Goal: Information Seeking & Learning: Understand process/instructions

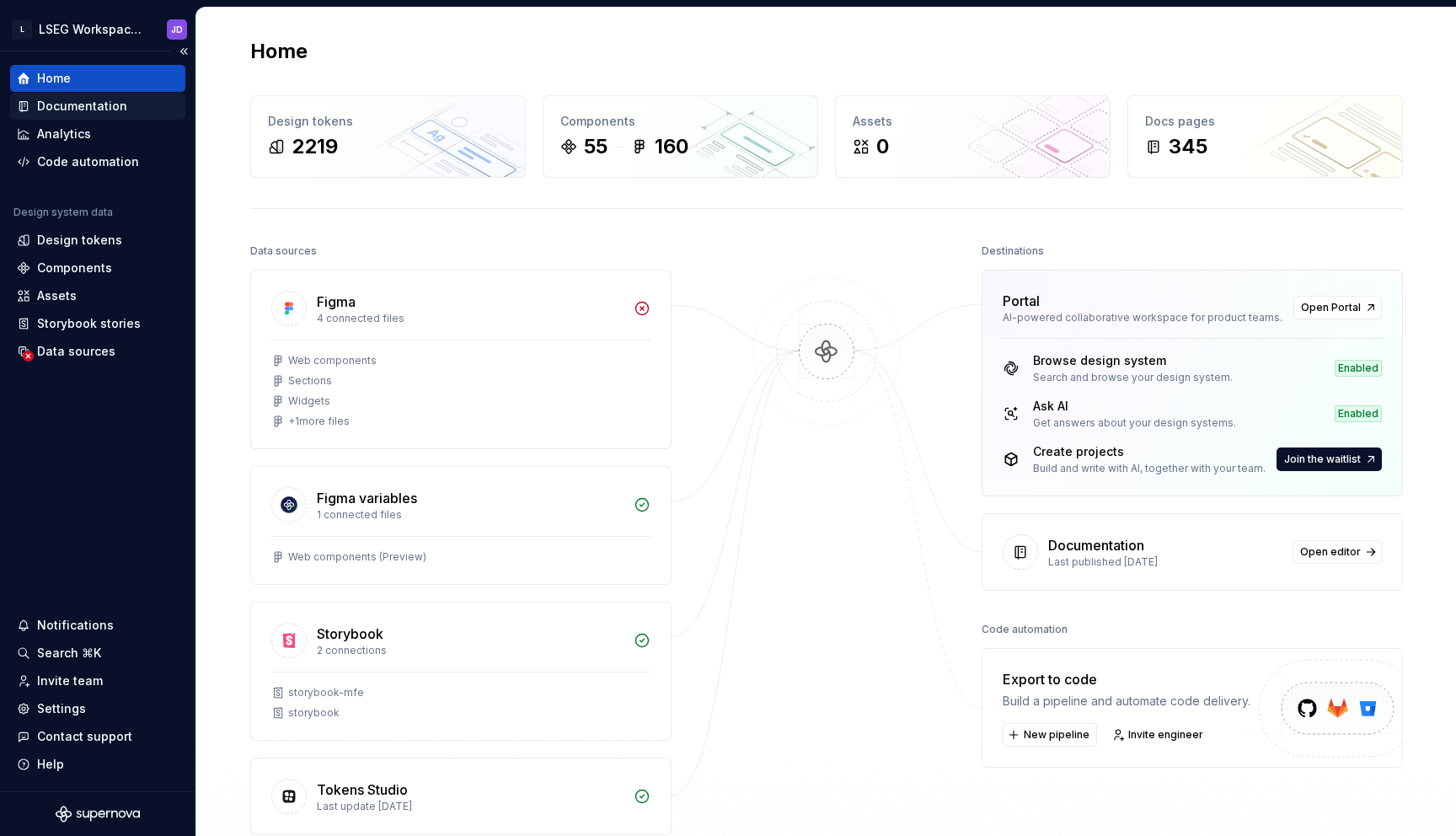
click at [79, 112] on div "Documentation" at bounding box center [82, 106] width 90 height 17
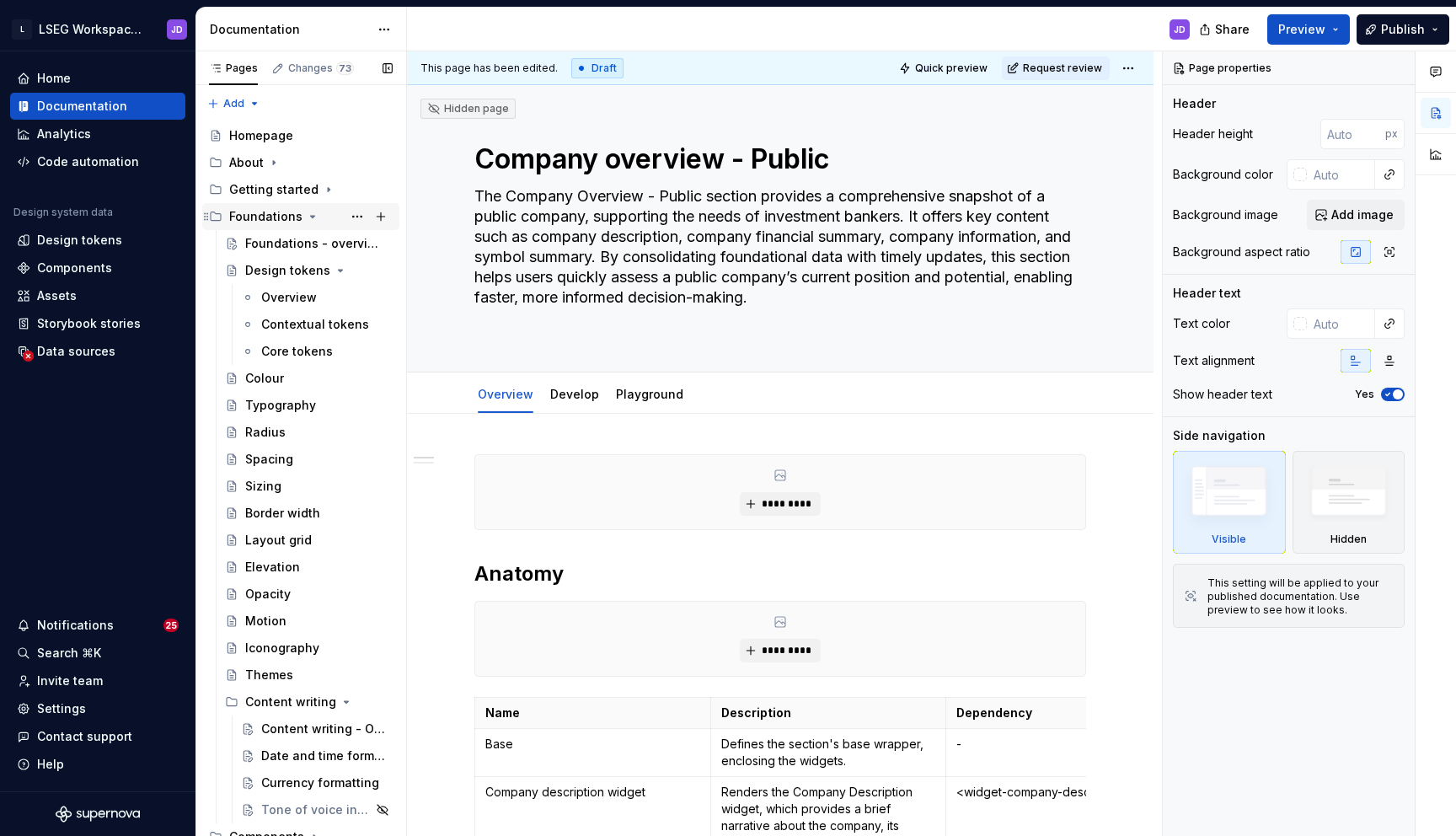
click at [307, 214] on icon "Page tree" at bounding box center [312, 217] width 14 height 14
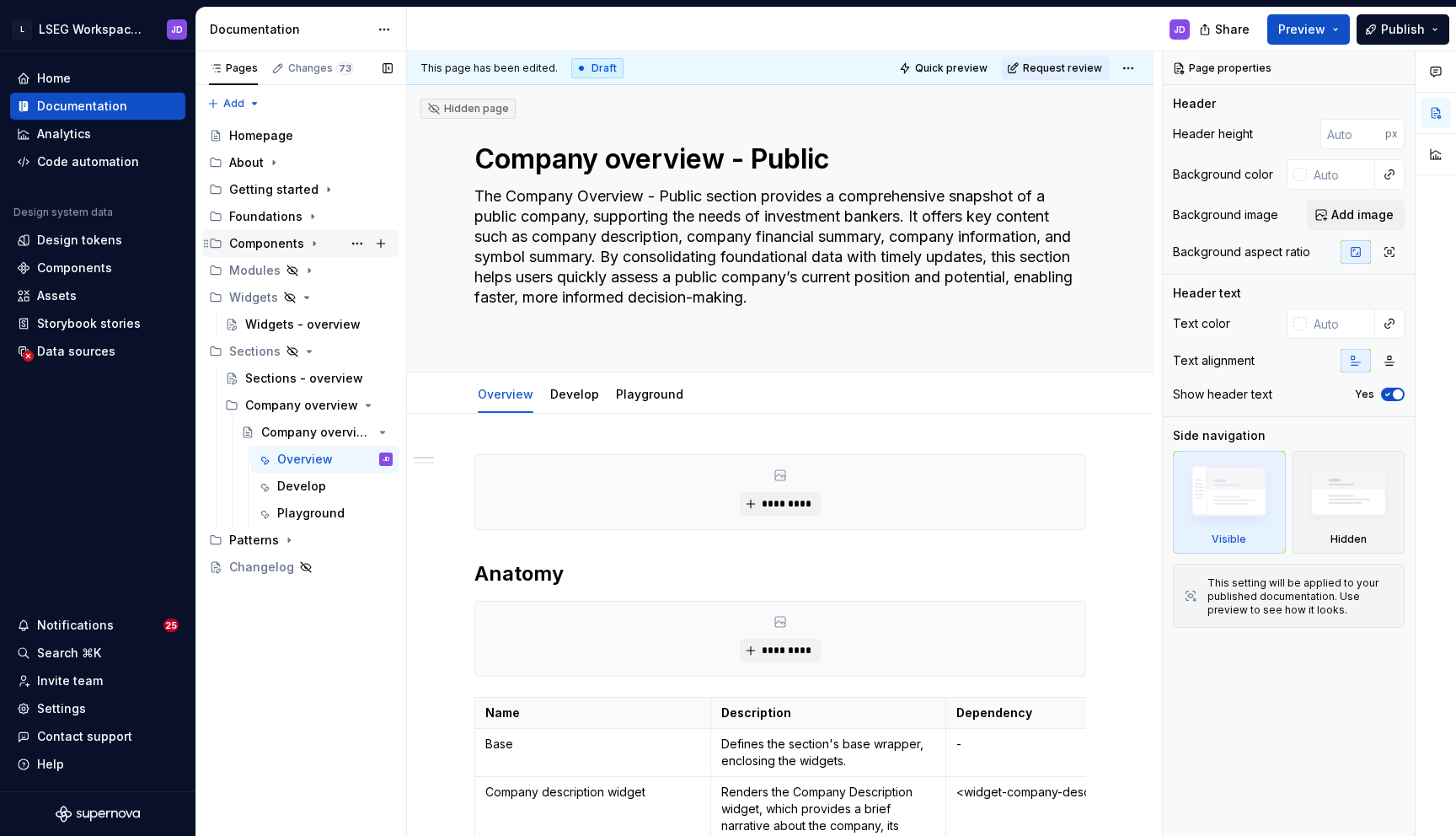
click at [308, 247] on icon "Page tree" at bounding box center [314, 243] width 14 height 14
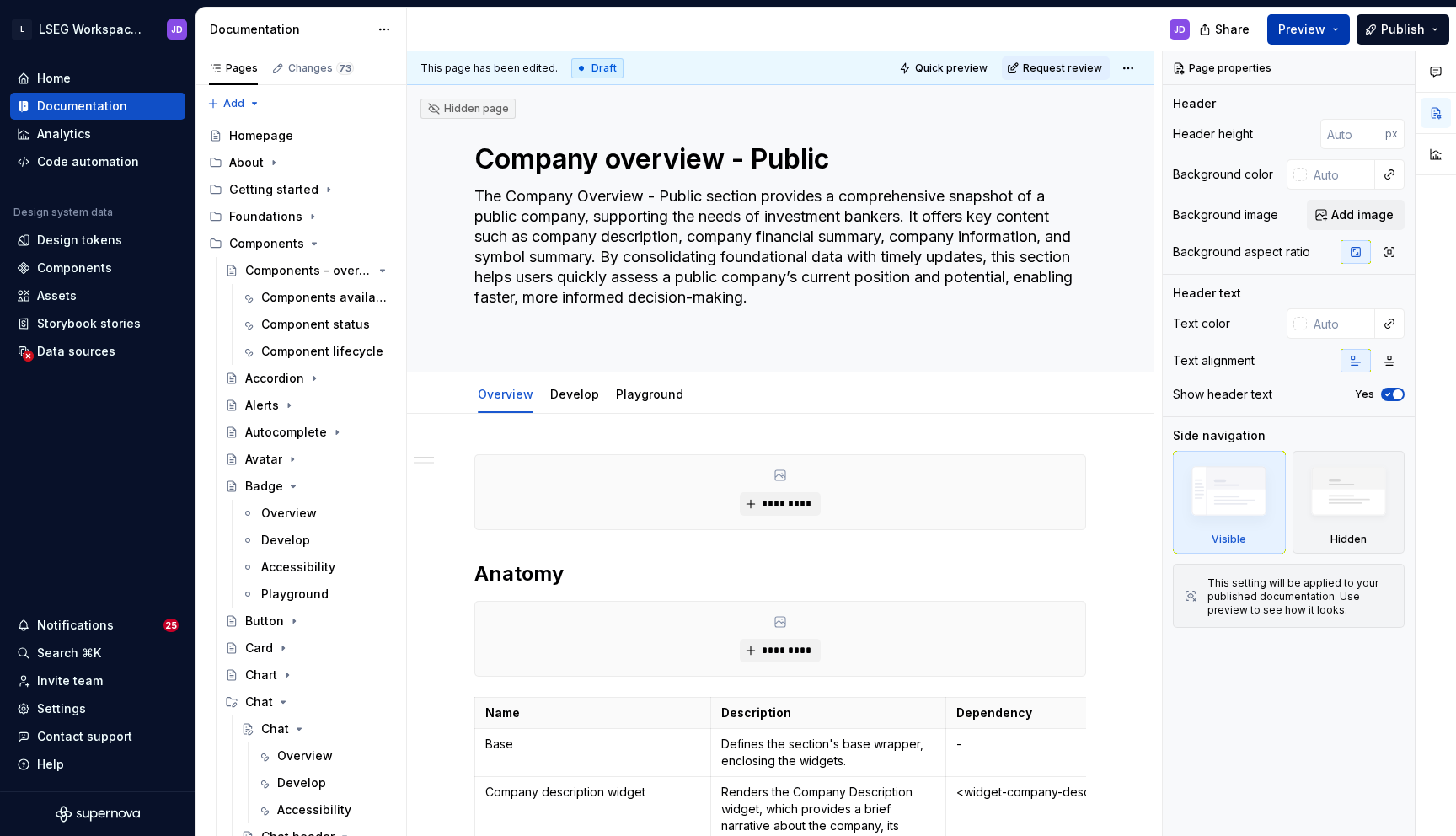
click at [1325, 28] on span "Preview" at bounding box center [1301, 29] width 47 height 17
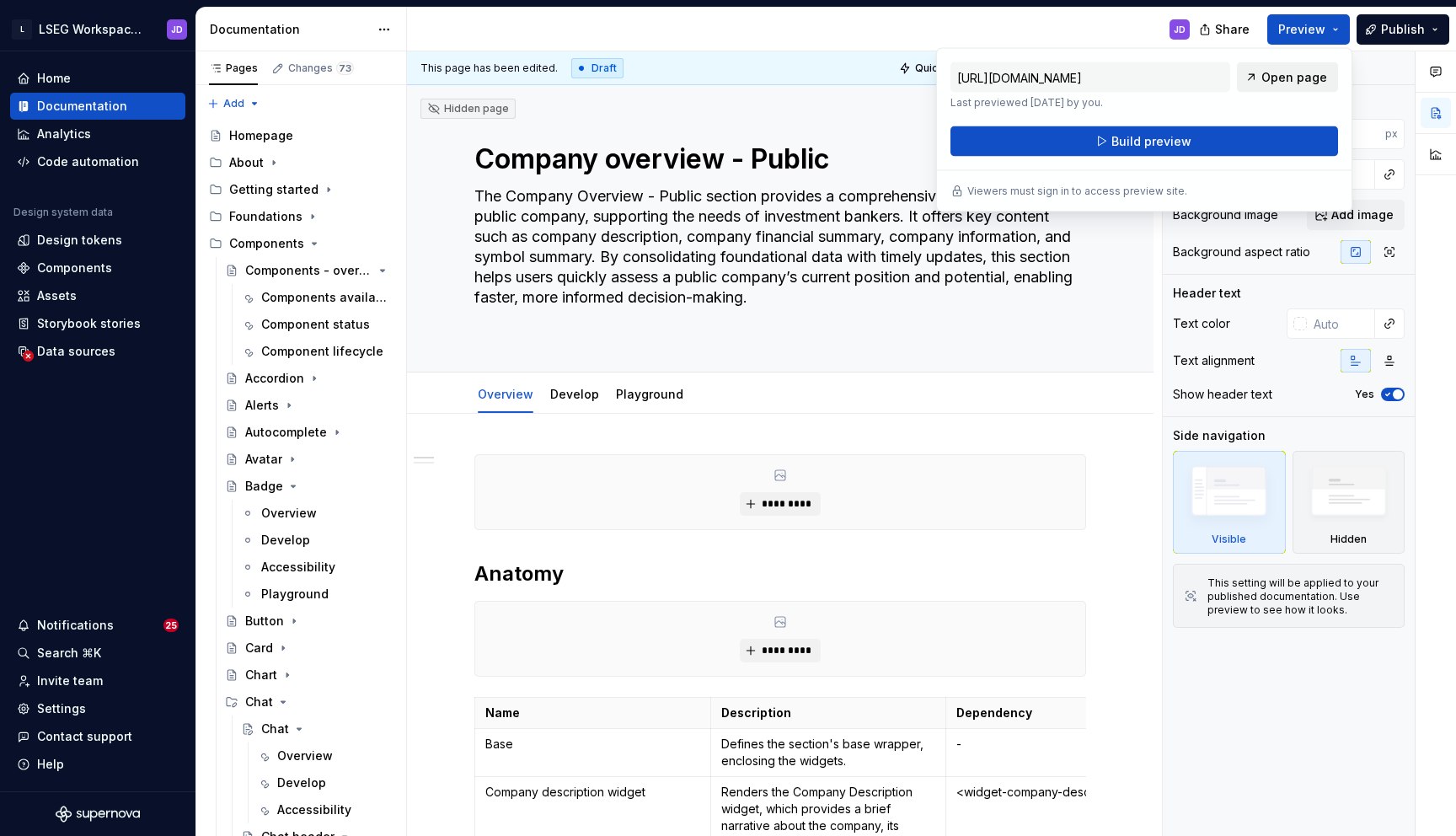
click at [1292, 81] on span "Open page" at bounding box center [1294, 77] width 65 height 17
type textarea "*"
